Goal: Task Accomplishment & Management: Complete application form

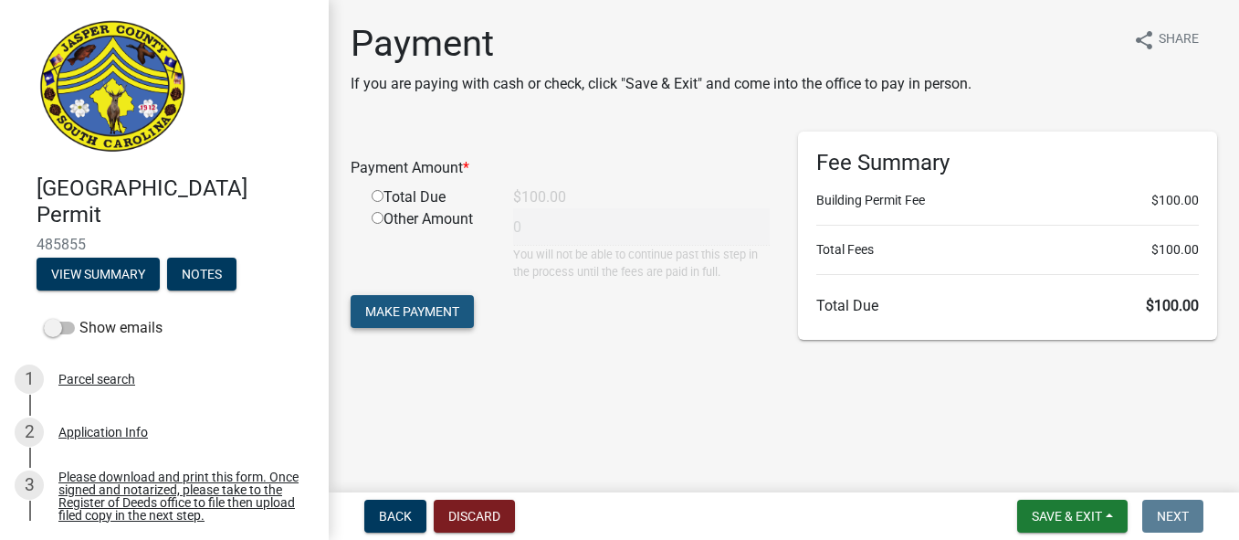
click at [437, 314] on span "Make Payment" at bounding box center [412, 311] width 94 height 15
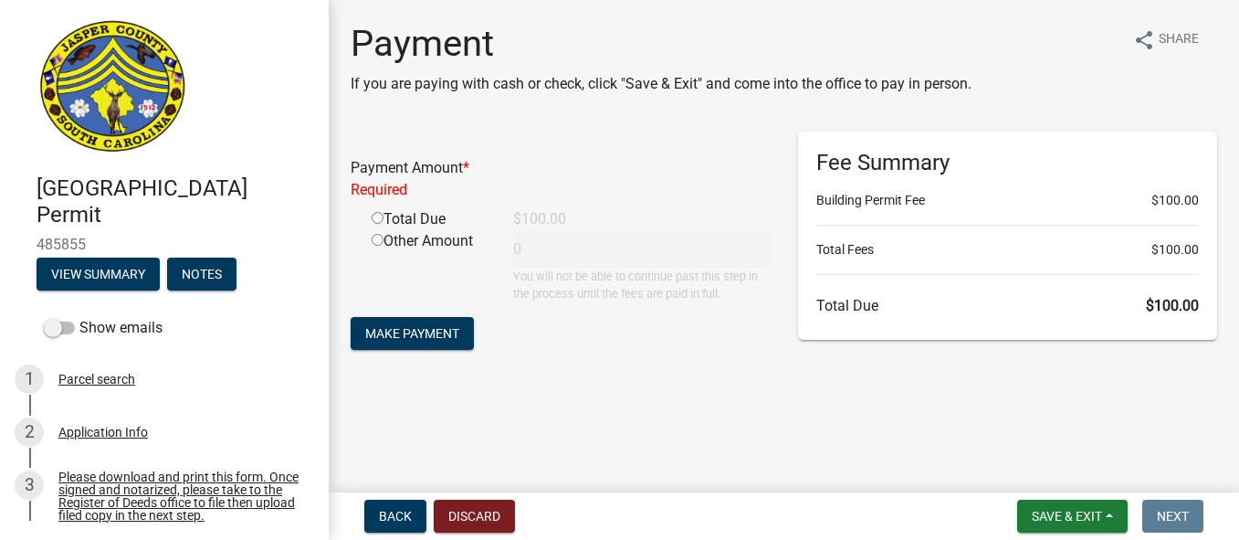
click at [375, 218] on input "radio" at bounding box center [378, 218] width 12 height 12
radio input "true"
type input "100"
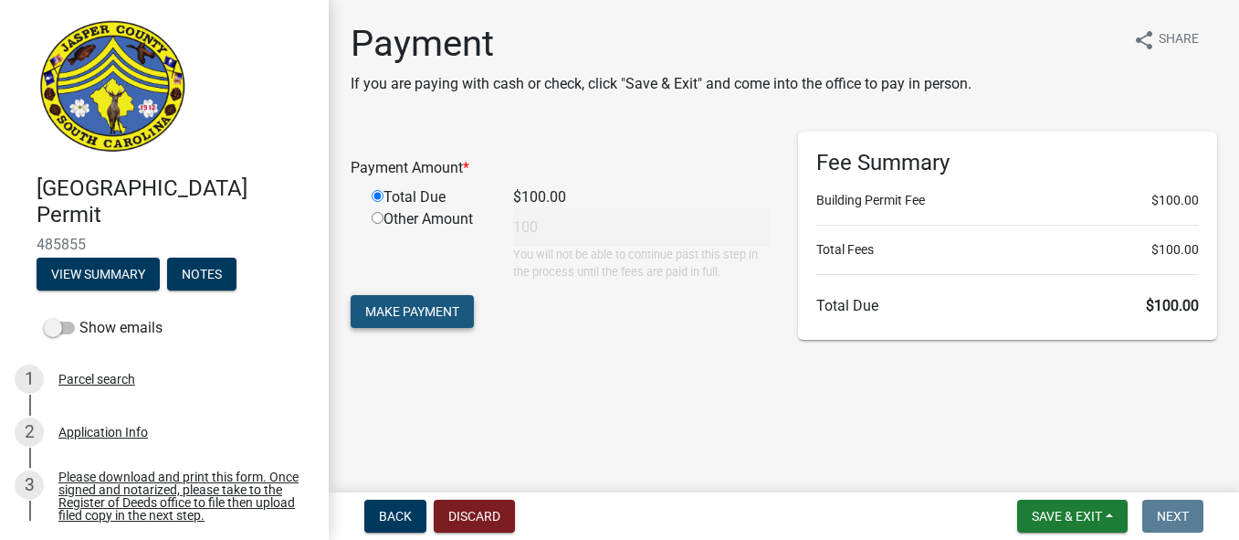
click at [387, 307] on span "Make Payment" at bounding box center [412, 311] width 94 height 15
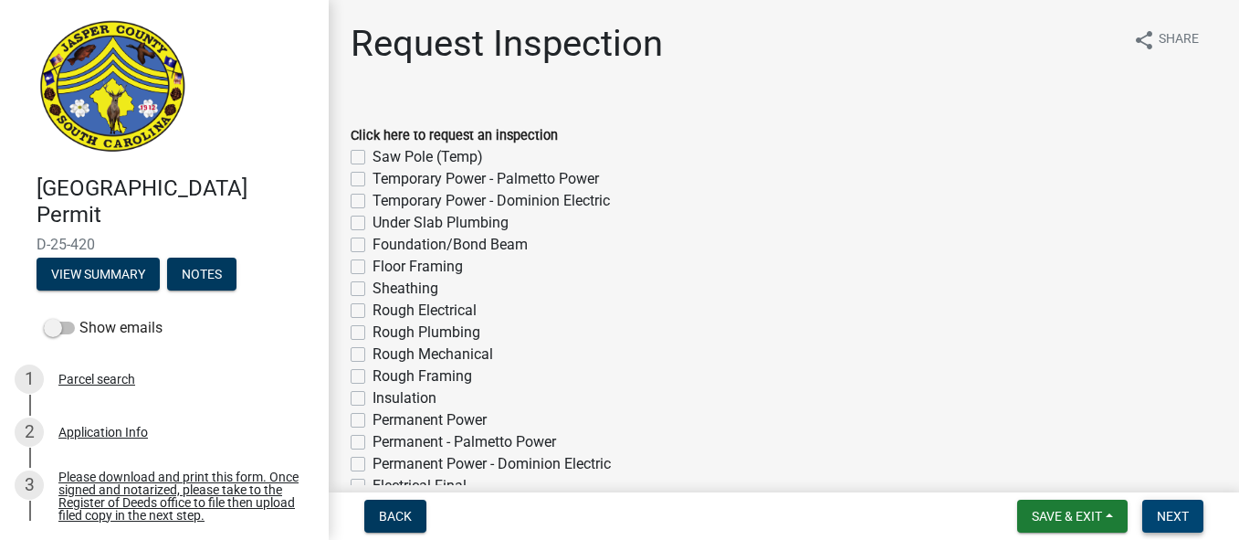
click at [1165, 514] on span "Next" at bounding box center [1173, 516] width 32 height 15
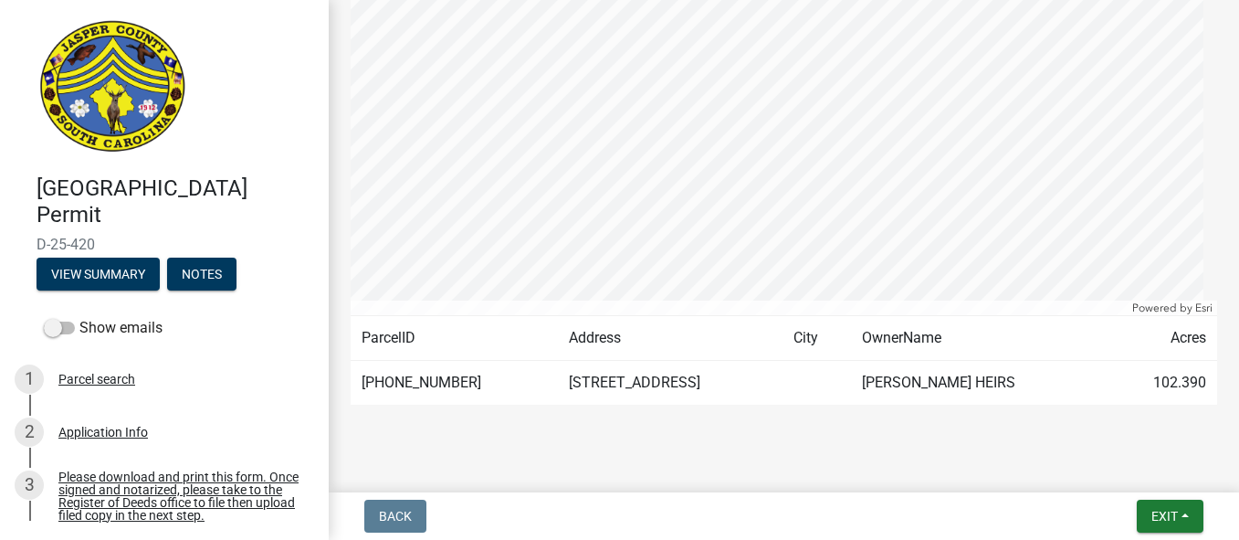
scroll to position [636, 0]
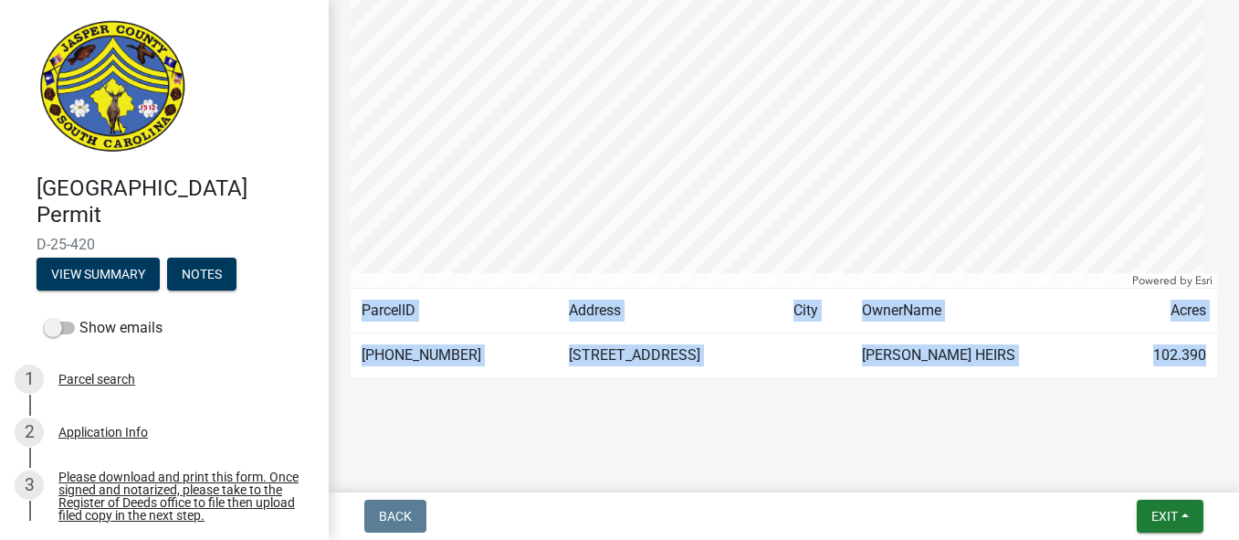
drag, startPoint x: 1233, startPoint y: 526, endPoint x: 1226, endPoint y: 357, distance: 169.1
click at [1226, 357] on wm-app "[GEOGRAPHIC_DATA] Permit D-25-420 View Summary Notes Show emails 1 Parcel searc…" at bounding box center [619, 270] width 1239 height 540
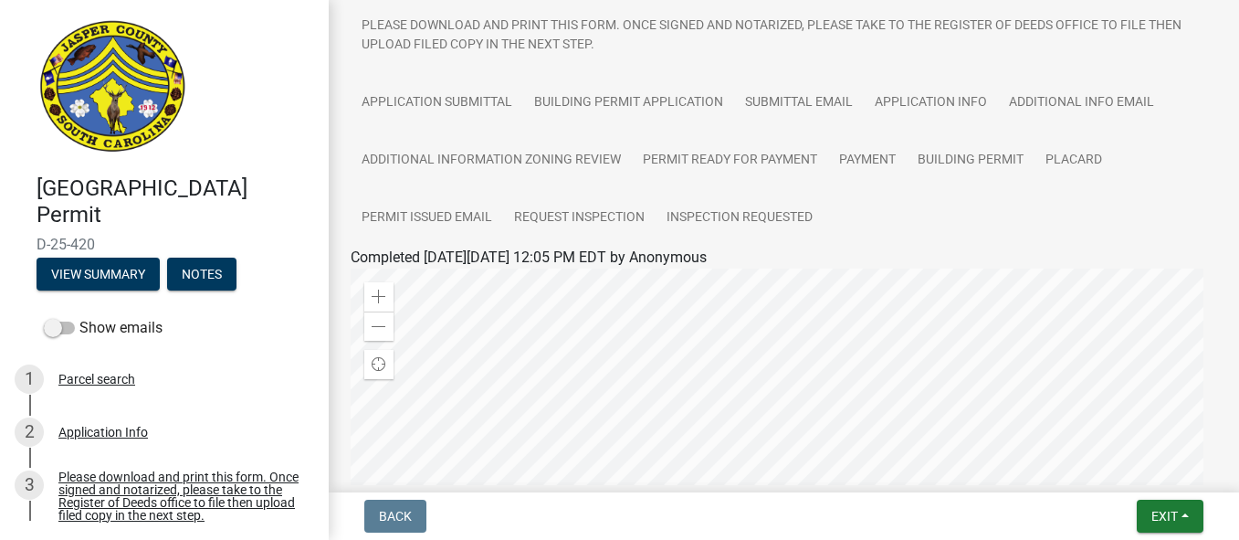
scroll to position [188, 0]
